Goal: Information Seeking & Learning: Learn about a topic

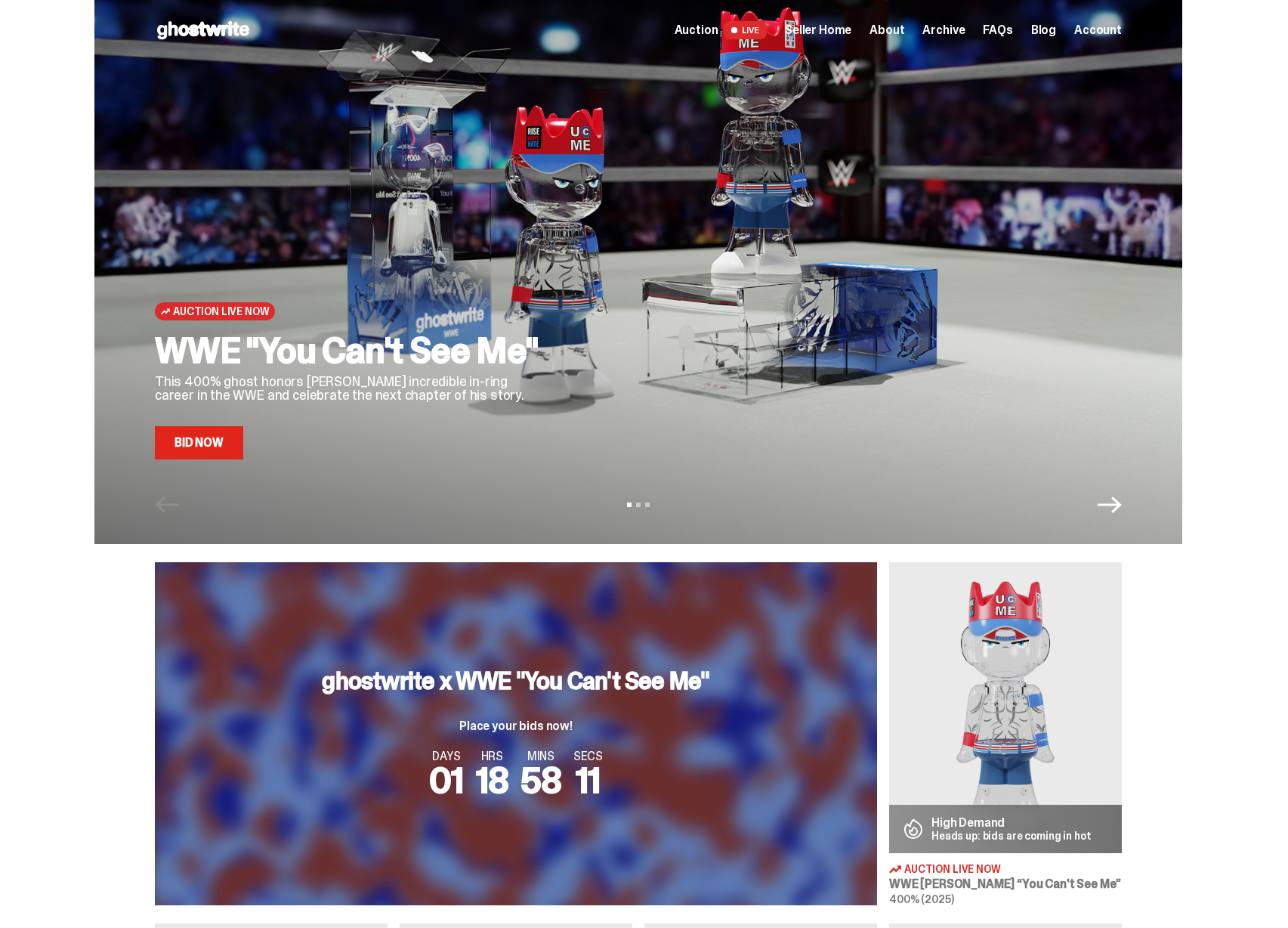
click at [821, 31] on span "Seller Home" at bounding box center [818, 30] width 66 height 12
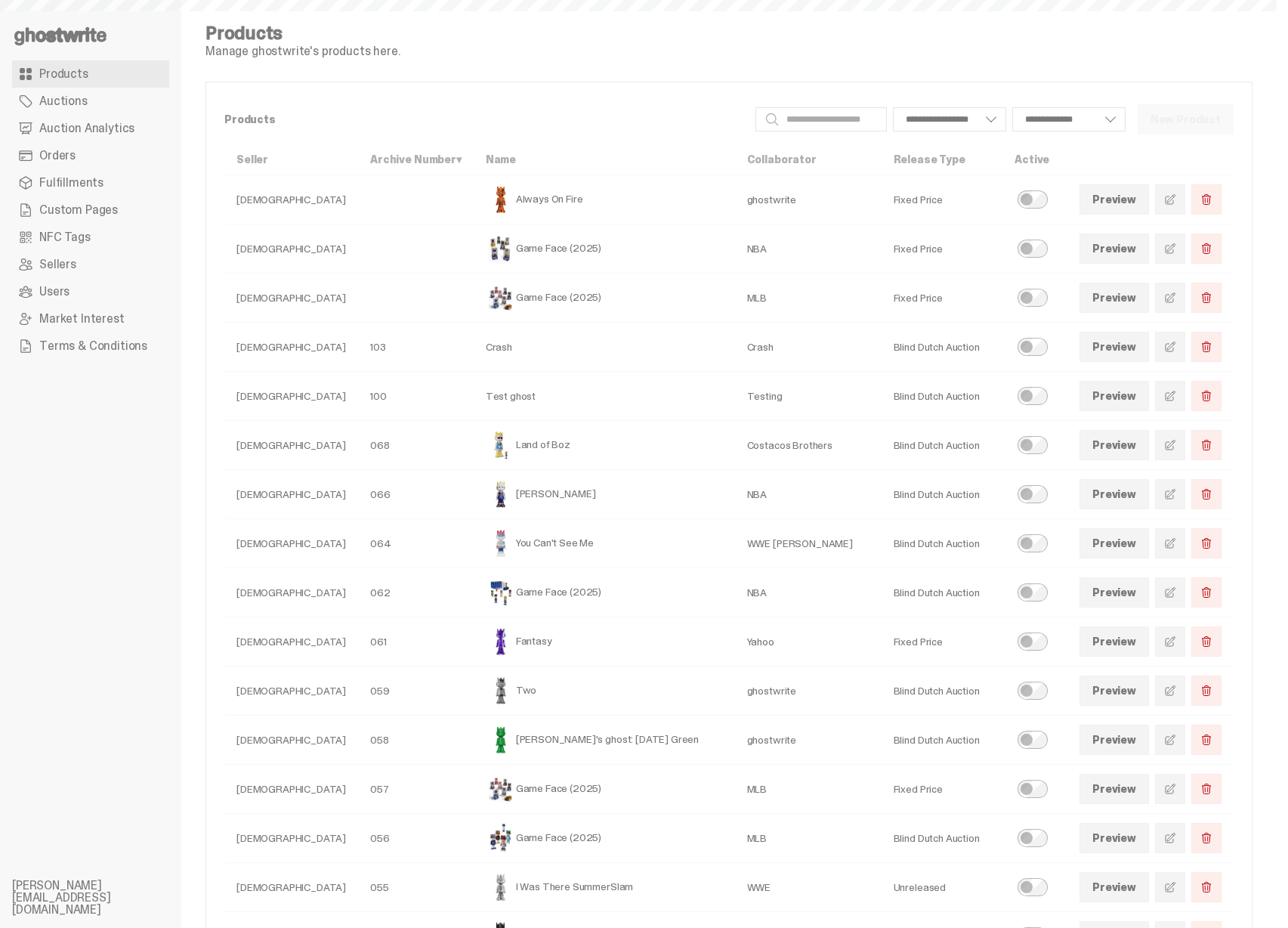
click at [137, 129] on link "Auction Analytics" at bounding box center [91, 128] width 157 height 27
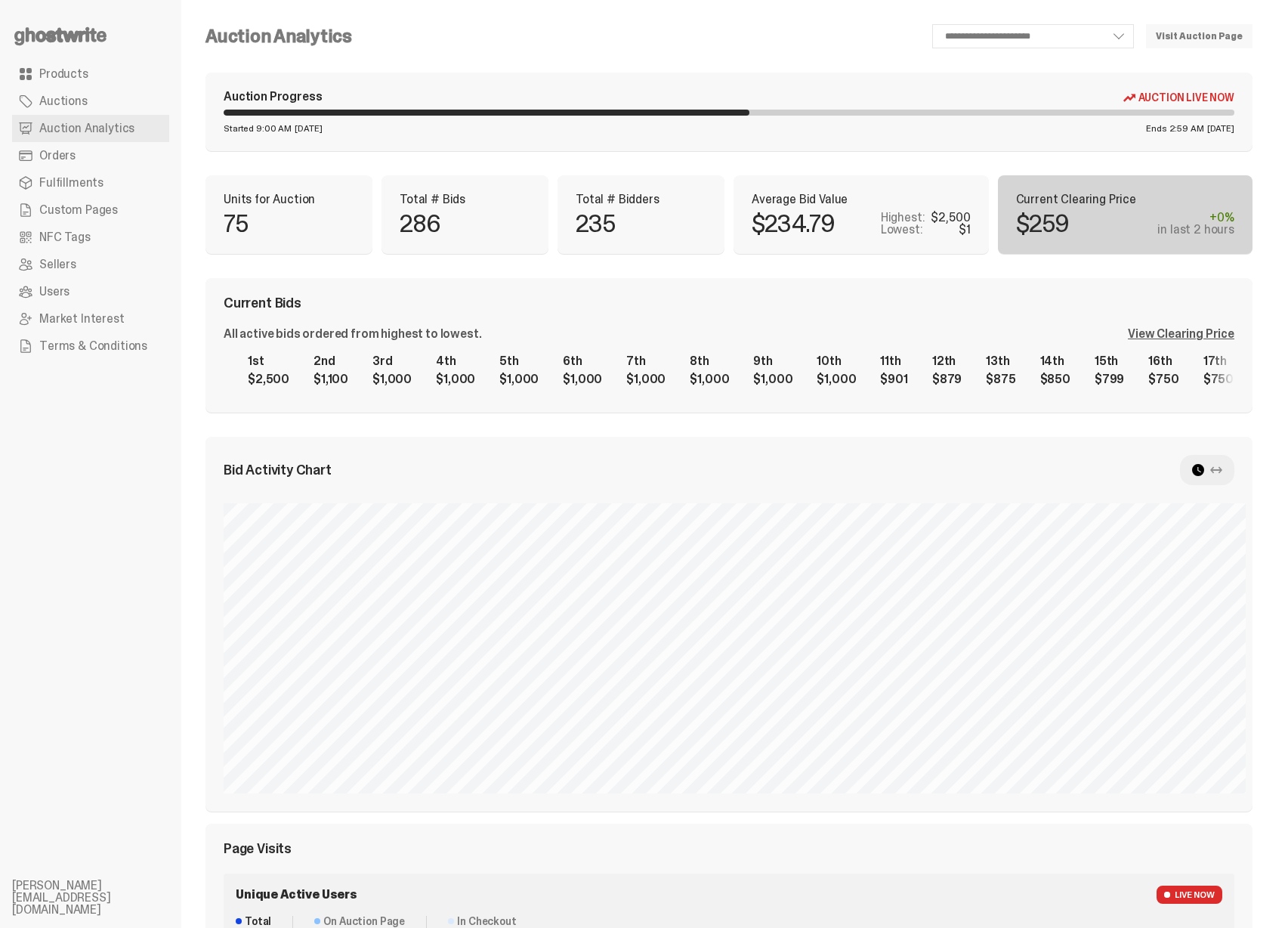
click at [1165, 340] on div "View Clearing Price" at bounding box center [1181, 334] width 107 height 12
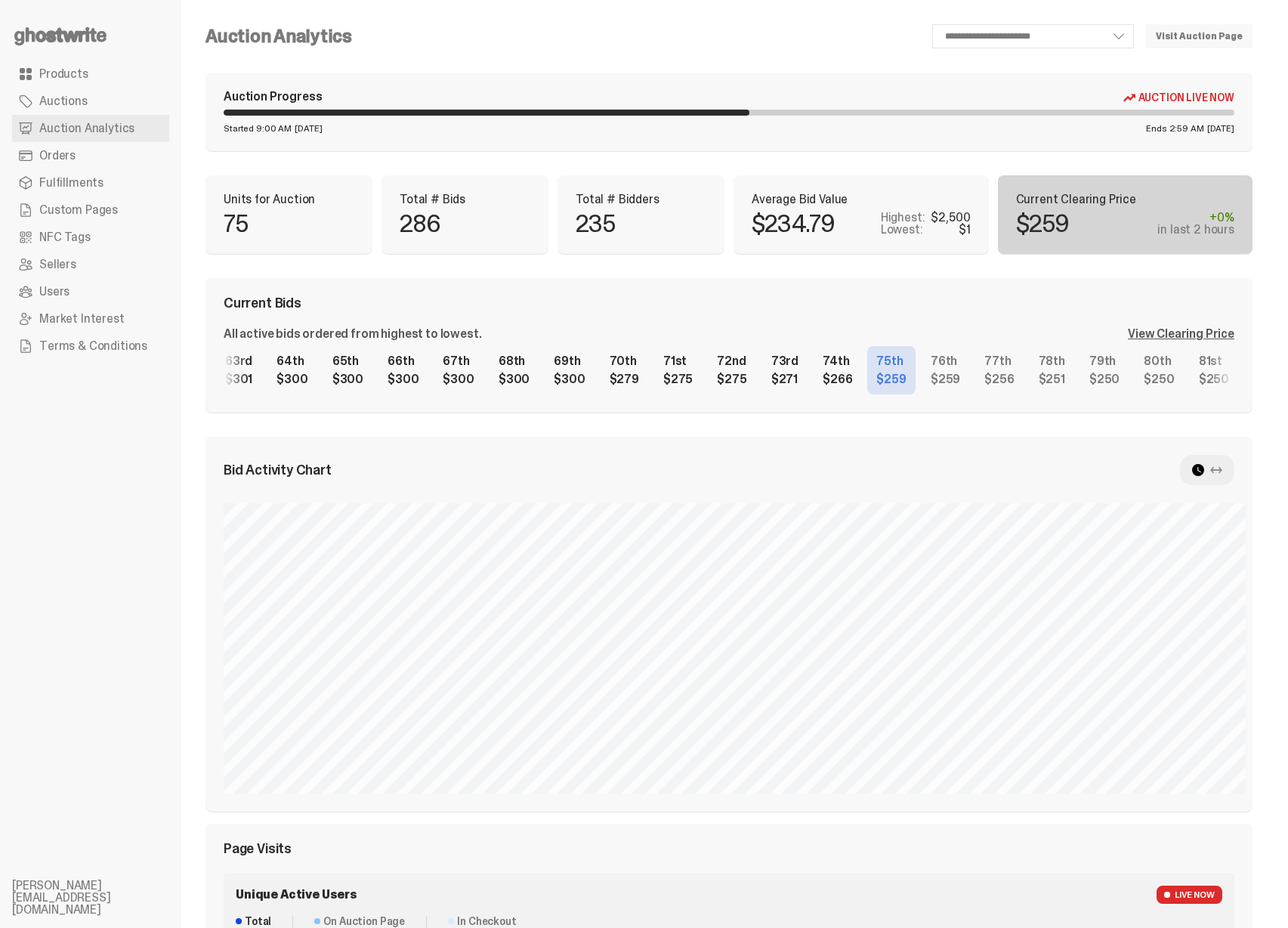
scroll to position [0, 3490]
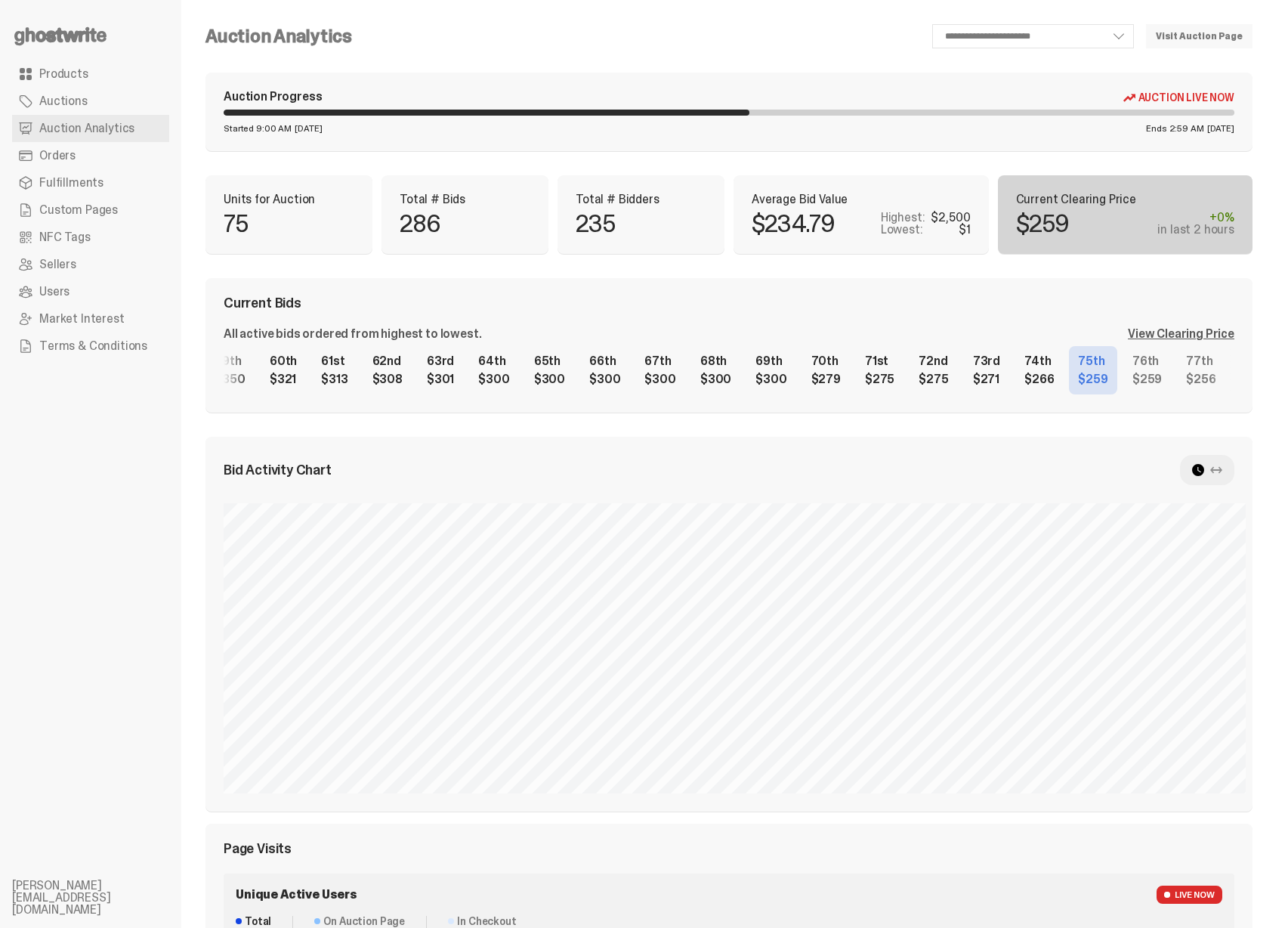
click at [527, 374] on div "1st $2,500 2nd $1,100 3rd $1,000 4th $1,000 5th $1,000 6th $1,000 7th $1,000 8t…" at bounding box center [728, 370] width 1011 height 48
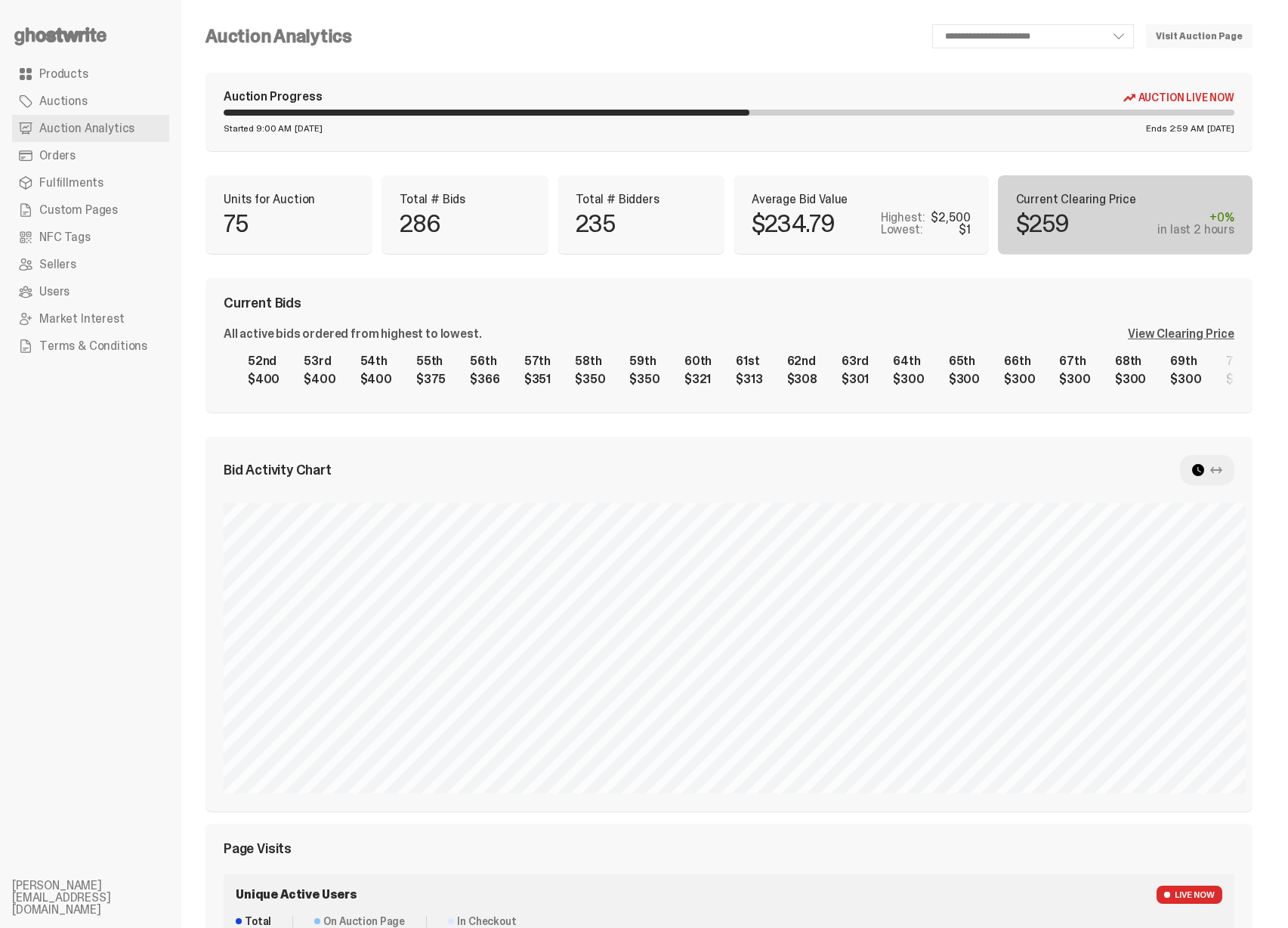
click at [667, 380] on div "1st $2,500 2nd $1,100 3rd $1,000 4th $1,000 5th $1,000 6th $1,000 7th $1,000 8t…" at bounding box center [728, 370] width 1011 height 48
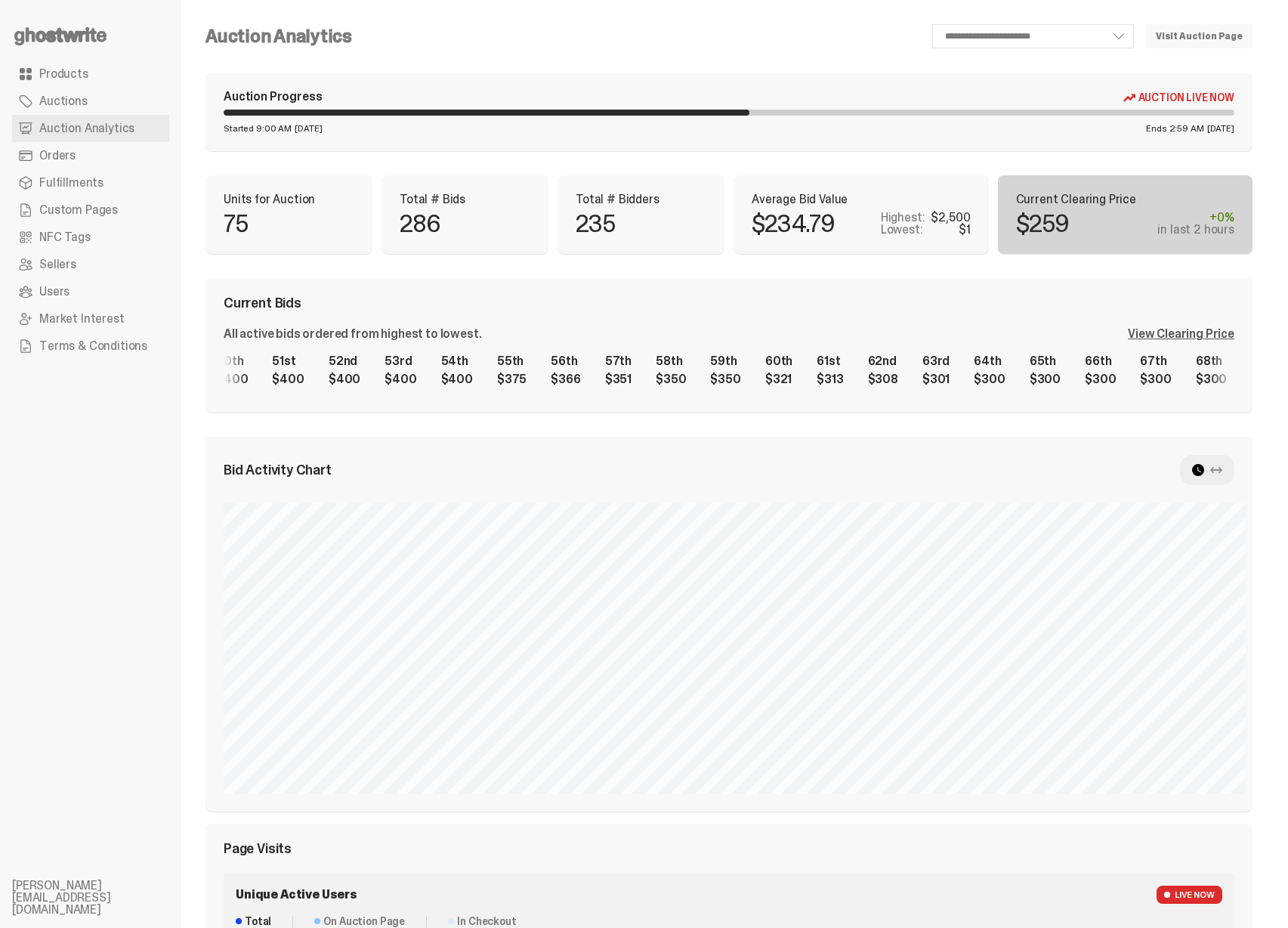
scroll to position [0, 2785]
click at [380, 380] on div "1st $2,500 2nd $1,100 3rd $1,000 4th $1,000 5th $1,000 6th $1,000 7th $1,000 8t…" at bounding box center [728, 370] width 1011 height 48
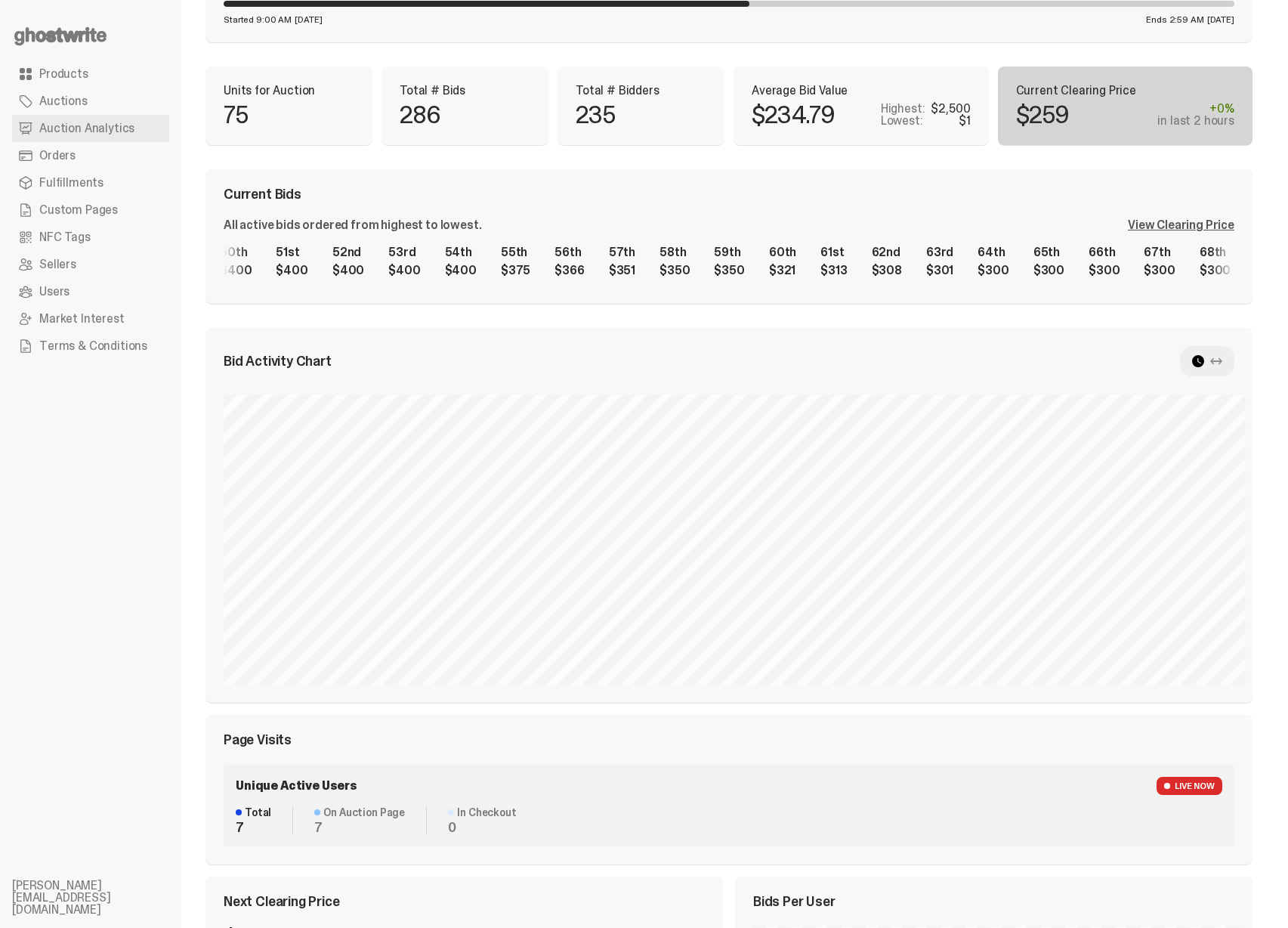
scroll to position [0, 0]
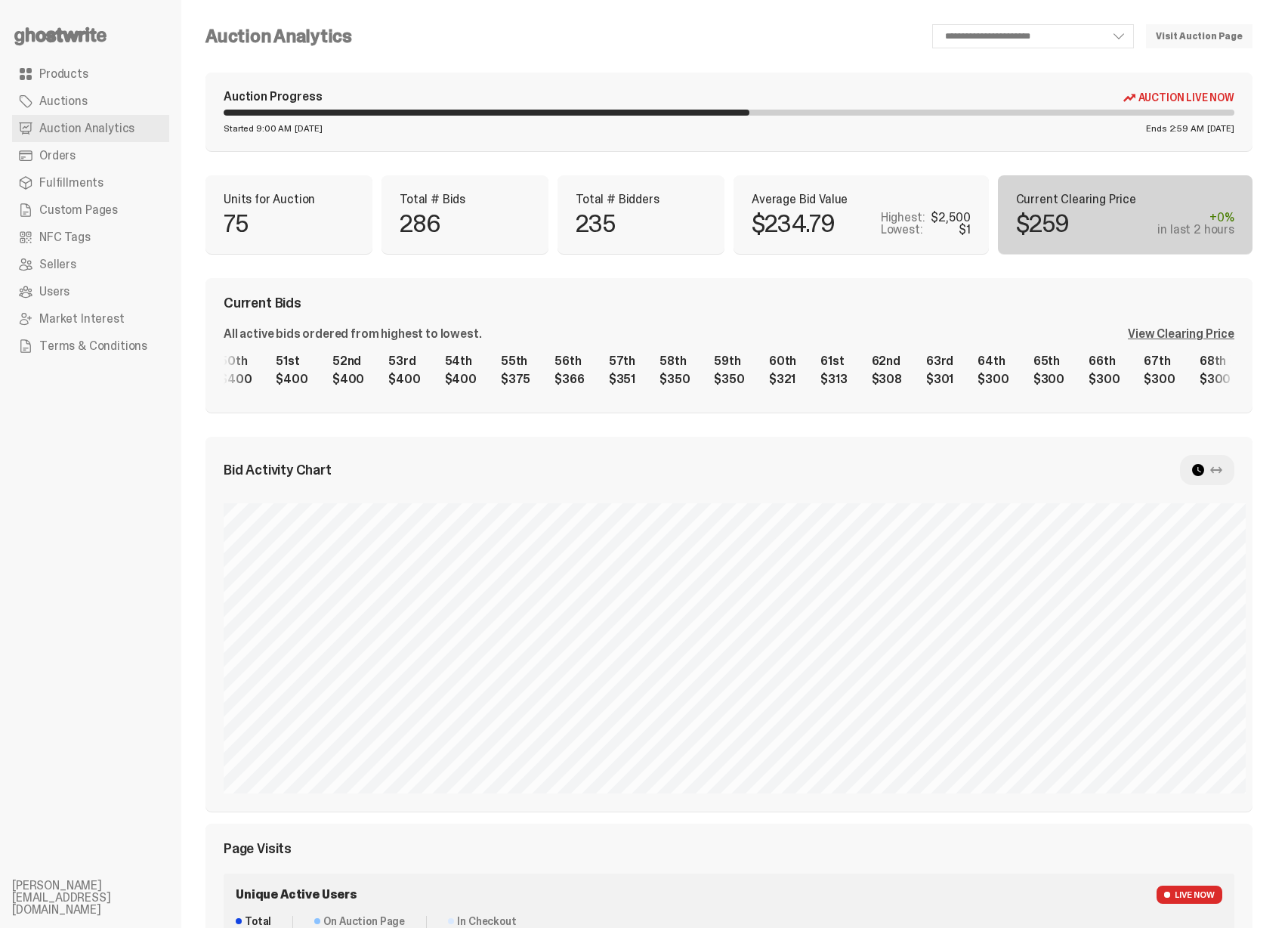
click at [1055, 223] on p "$259" at bounding box center [1042, 223] width 54 height 24
drag, startPoint x: 940, startPoint y: 216, endPoint x: 974, endPoint y: 219, distance: 34.1
click at [970, 219] on div "$2,500" at bounding box center [951, 218] width 40 height 12
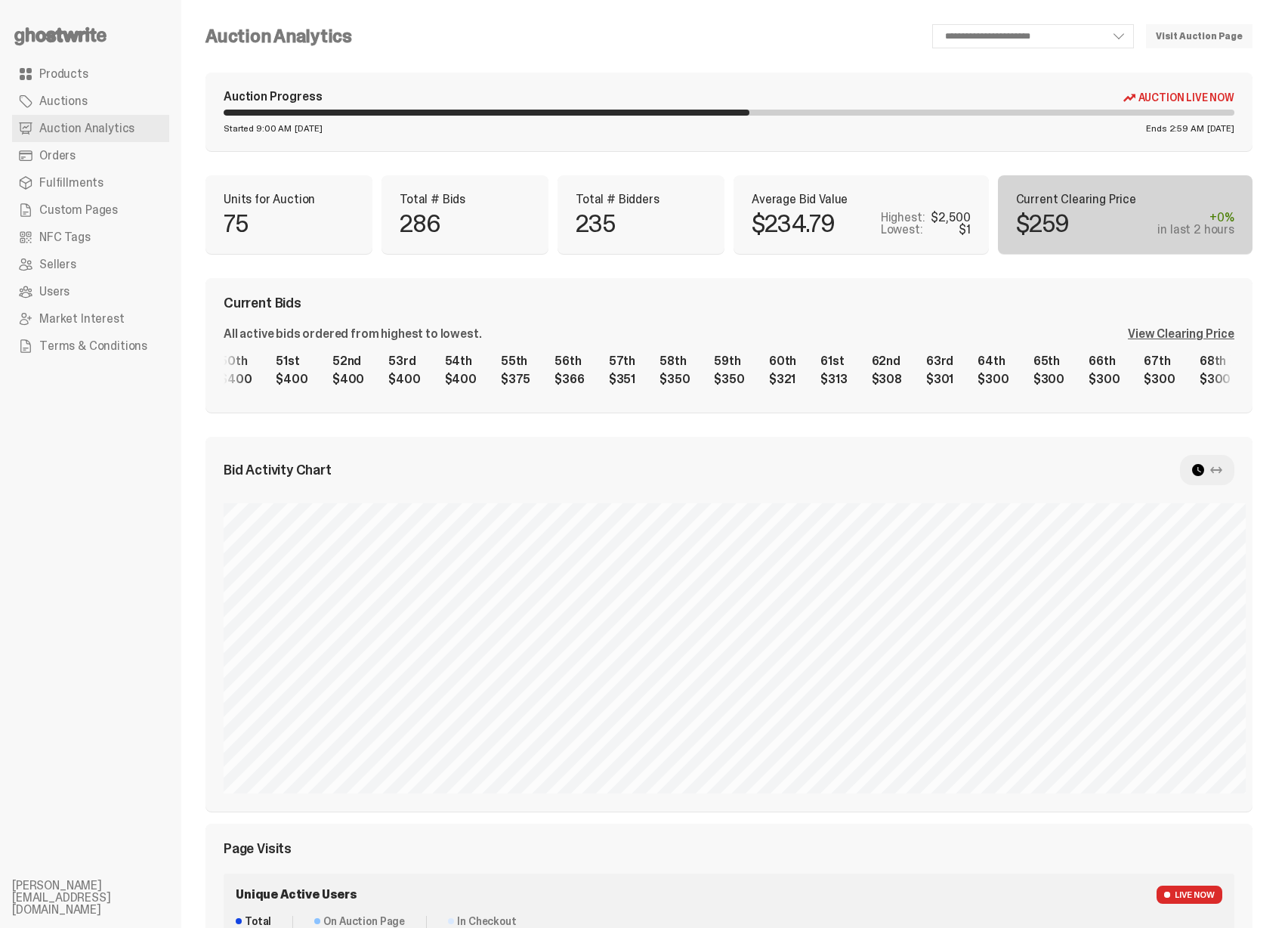
click at [770, 223] on p "$234.79" at bounding box center [793, 223] width 83 height 24
drag, startPoint x: 770, startPoint y: 223, endPoint x: 756, endPoint y: 223, distance: 14.0
click at [769, 223] on p "$234.79" at bounding box center [793, 223] width 83 height 24
drag, startPoint x: 582, startPoint y: 195, endPoint x: 604, endPoint y: 231, distance: 42.2
click at [604, 231] on div "Total # Bidders 235" at bounding box center [641, 214] width 131 height 42
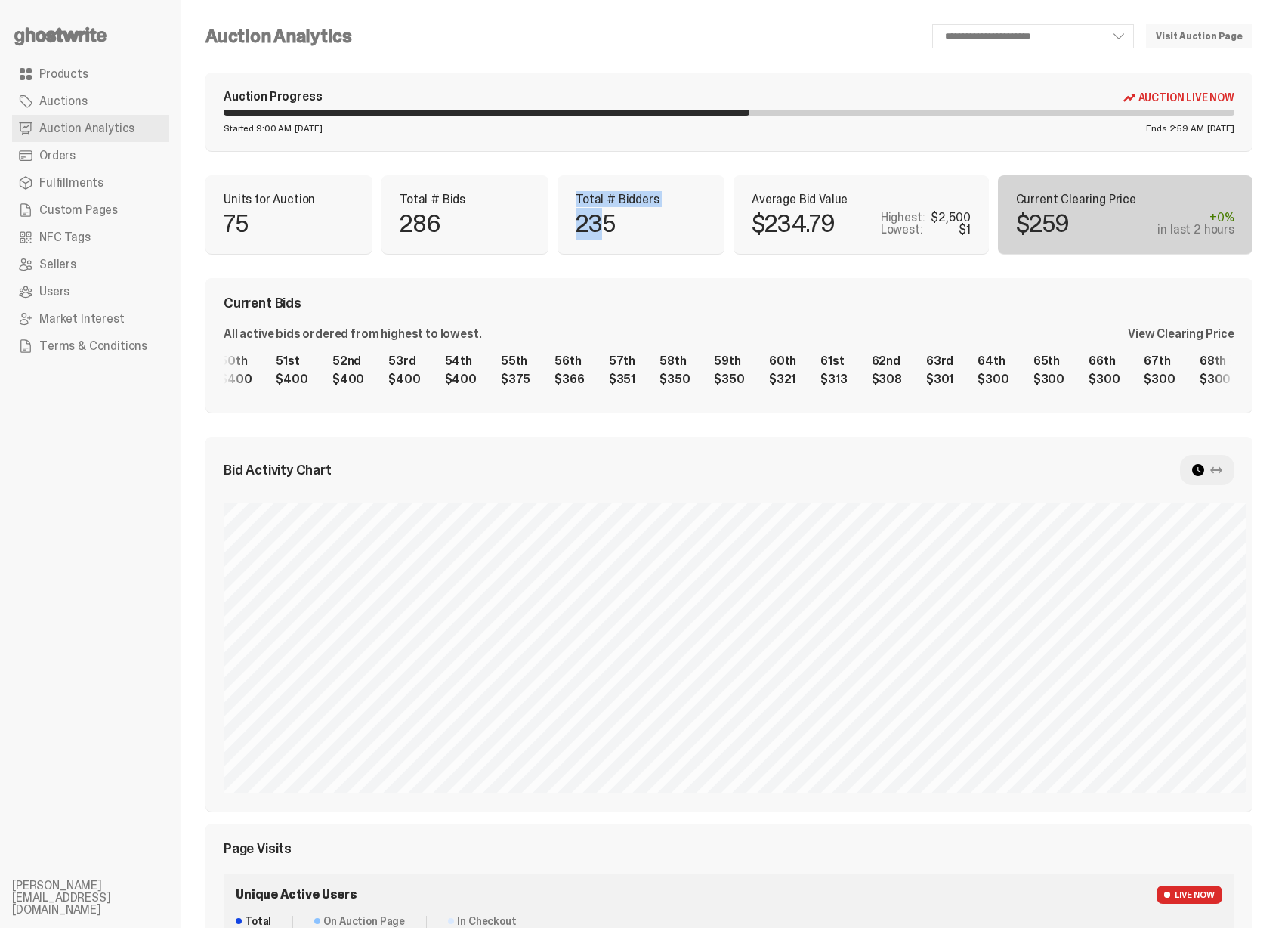
click at [604, 231] on p "235" at bounding box center [595, 223] width 40 height 24
click at [88, 84] on link "Products" at bounding box center [91, 74] width 157 height 27
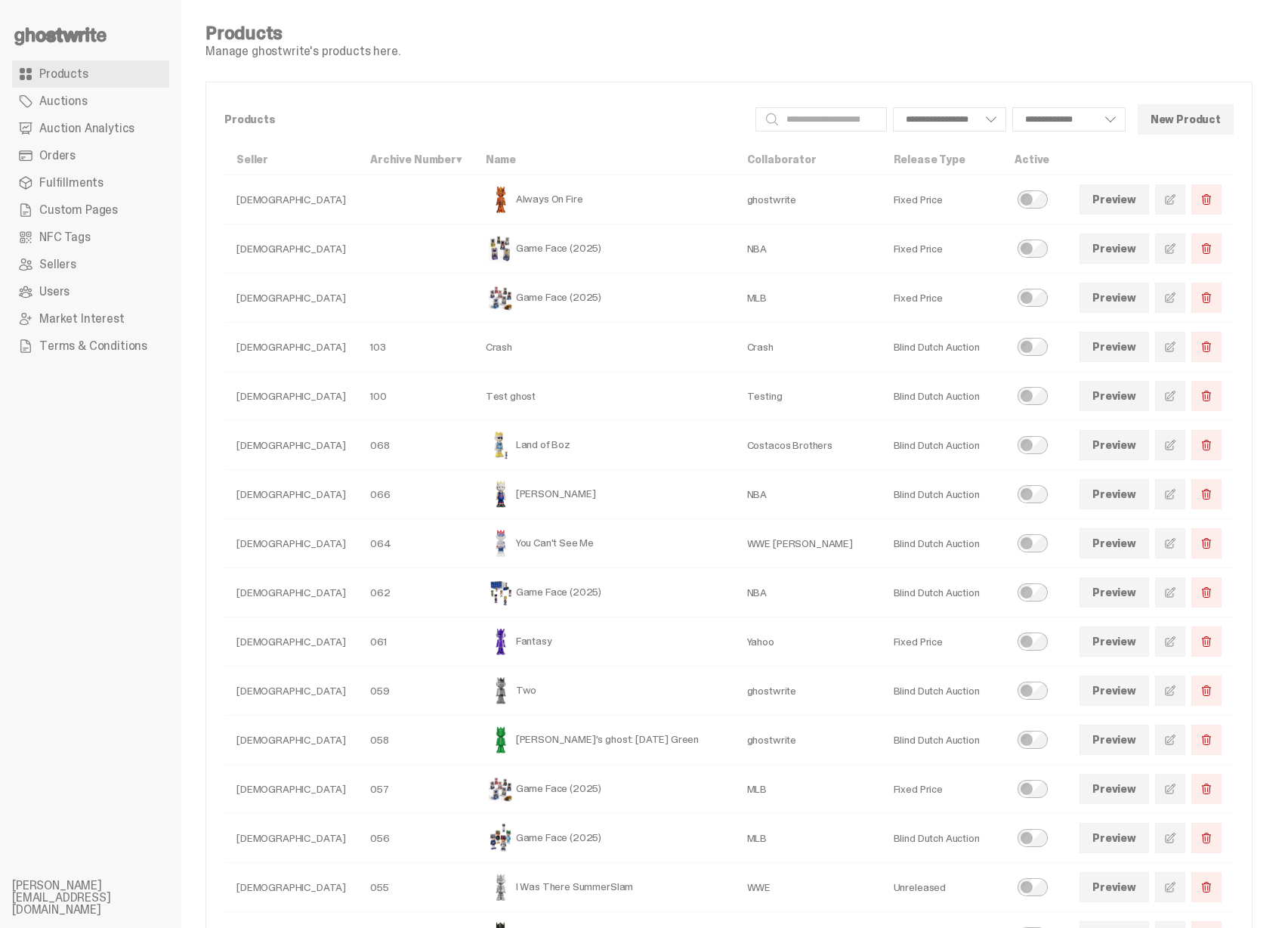
click at [1176, 204] on span at bounding box center [1170, 199] width 12 height 12
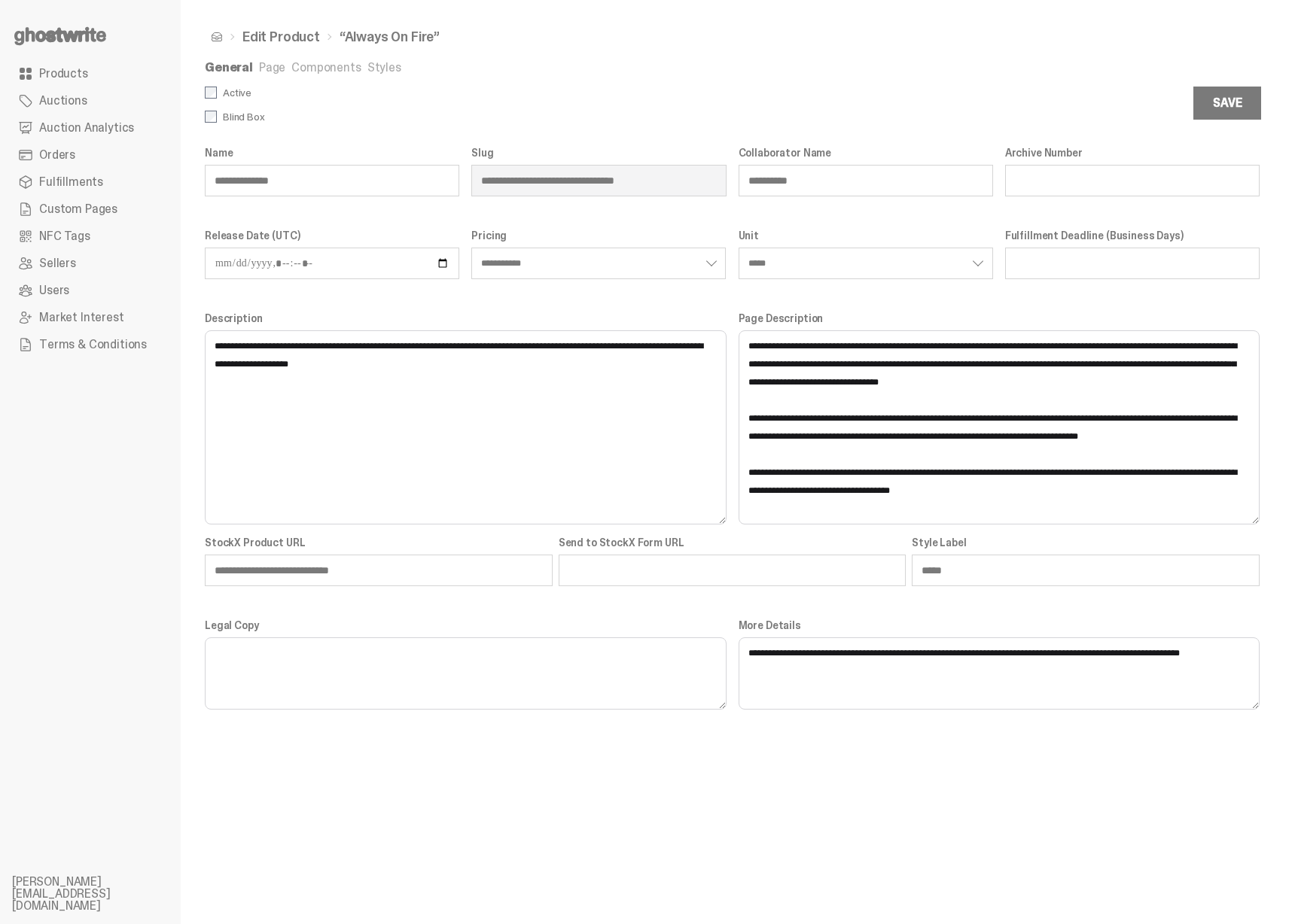
click at [279, 76] on ul "General Page Components Styles" at bounding box center [732, 69] width 1054 height 15
click at [276, 72] on link "Page" at bounding box center [272, 67] width 26 height 16
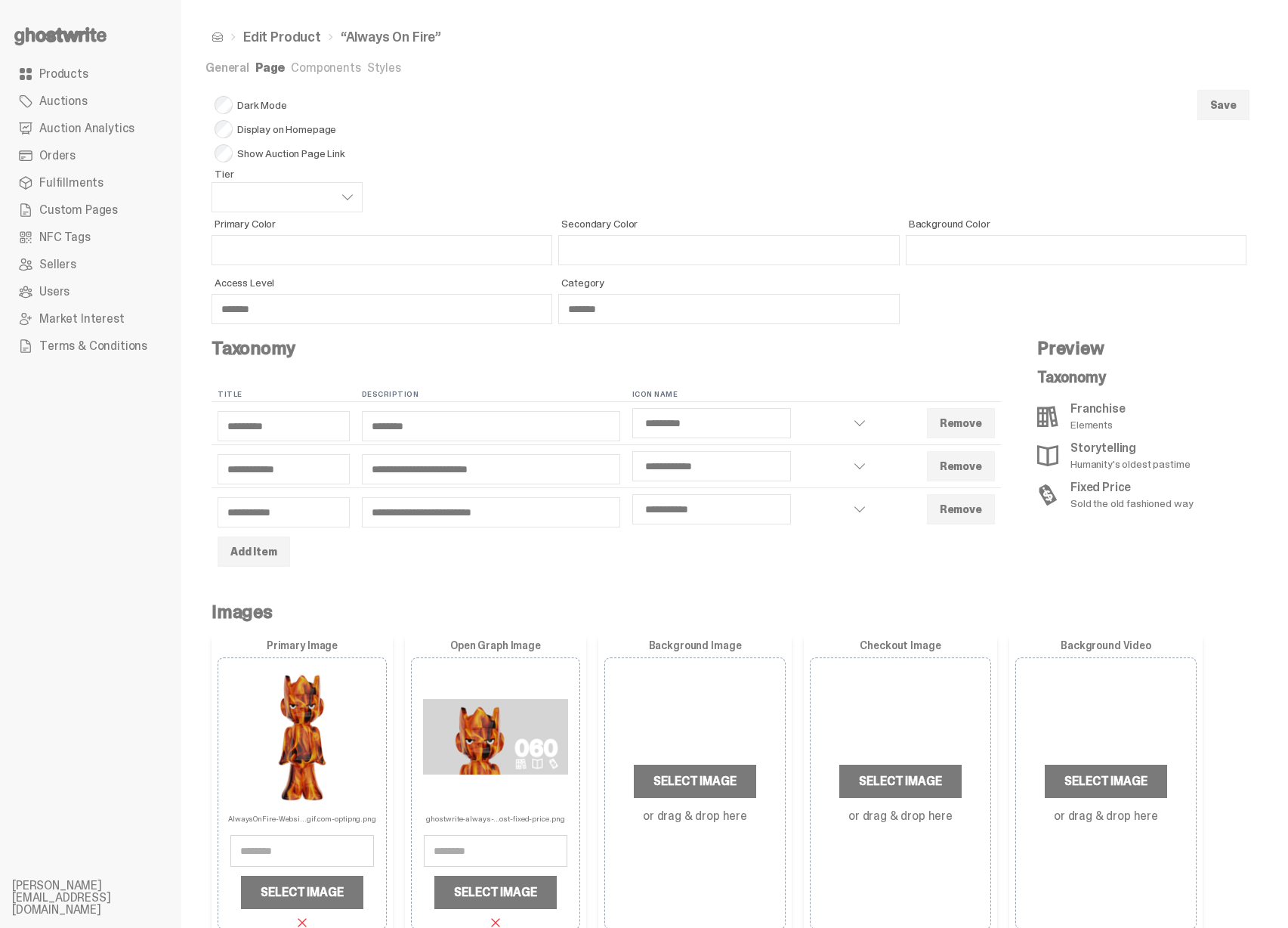
click at [275, 71] on link "Page" at bounding box center [270, 67] width 30 height 16
click at [320, 74] on link "Components" at bounding box center [326, 67] width 69 height 16
